Goal: Register for event/course

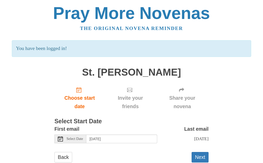
click at [202, 153] on button "Next" at bounding box center [199, 157] width 17 height 11
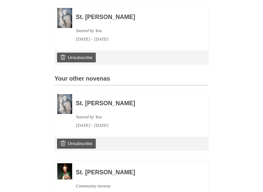
scroll to position [154, 0]
click at [84, 143] on link "Unsubscribe" at bounding box center [76, 143] width 39 height 10
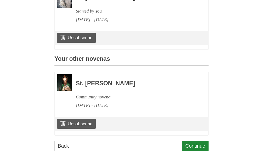
scroll to position [197, 0]
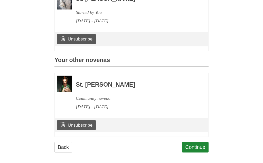
click at [197, 142] on link "Continue" at bounding box center [195, 147] width 27 height 11
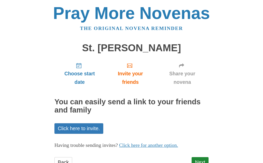
scroll to position [17, 0]
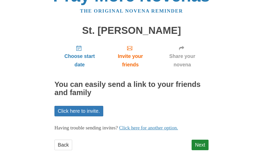
click at [203, 141] on link "Next" at bounding box center [199, 145] width 17 height 11
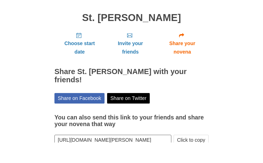
scroll to position [41, 0]
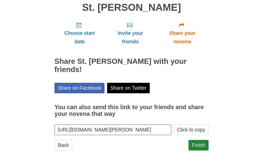
click at [201, 142] on link "Finish" at bounding box center [198, 145] width 20 height 11
